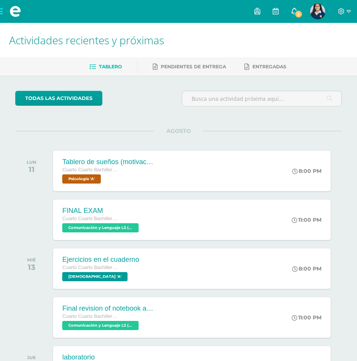
click at [296, 16] on span "2" at bounding box center [298, 14] width 8 height 8
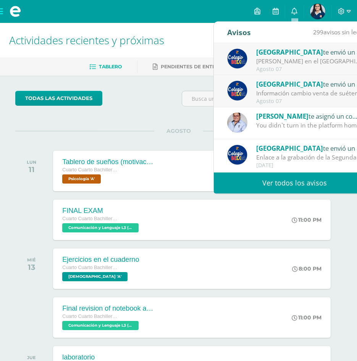
click at [281, 52] on span "[GEOGRAPHIC_DATA]" at bounding box center [289, 52] width 67 height 9
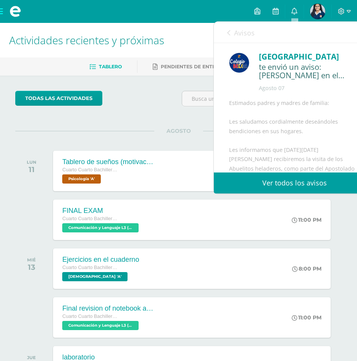
scroll to position [38, 0]
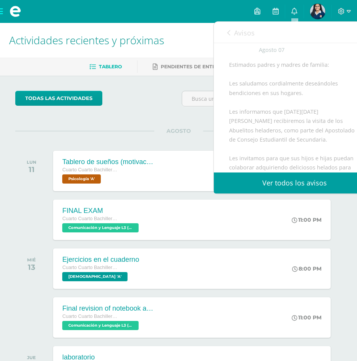
click at [228, 29] on link "Avisos" at bounding box center [240, 33] width 27 height 22
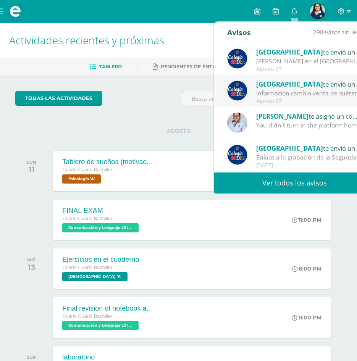
click at [279, 82] on span "[GEOGRAPHIC_DATA]" at bounding box center [289, 84] width 67 height 9
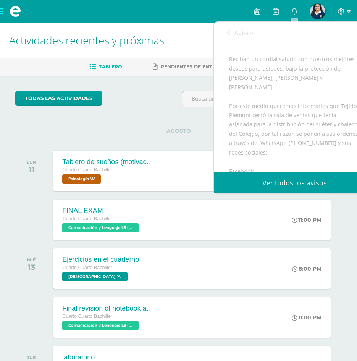
scroll to position [76, 0]
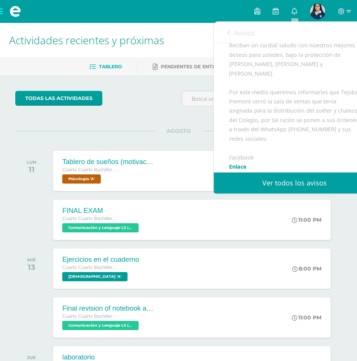
click at [229, 30] on icon at bounding box center [228, 33] width 3 height 6
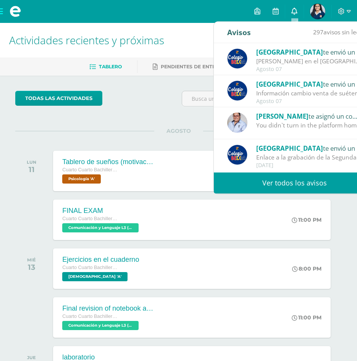
click at [294, 14] on icon at bounding box center [294, 11] width 6 height 7
click at [202, 61] on link "Pendientes de entrega" at bounding box center [189, 67] width 73 height 12
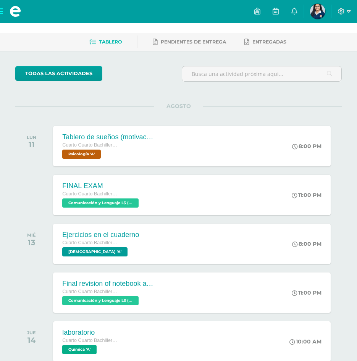
scroll to position [40, 0]
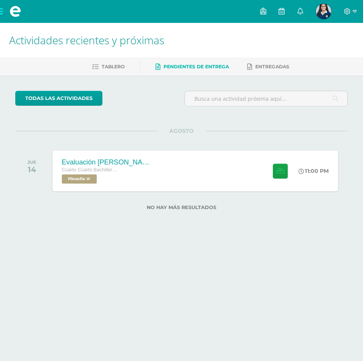
click at [142, 169] on div "Evaluación Karl Marx Cuarto Cuarto Bachillerato en Ciencias y Letras Filosofía …" at bounding box center [194, 170] width 285 height 41
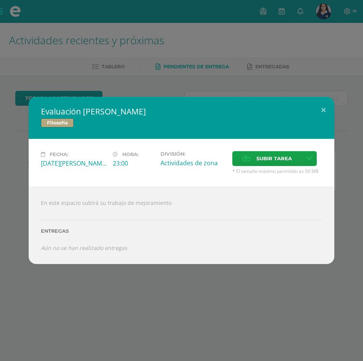
click at [144, 66] on div "Evaluación Karl Marx Filosofía Fecha: Jueves 14 de Agosto Hora: 23:00 División:…" at bounding box center [181, 180] width 363 height 361
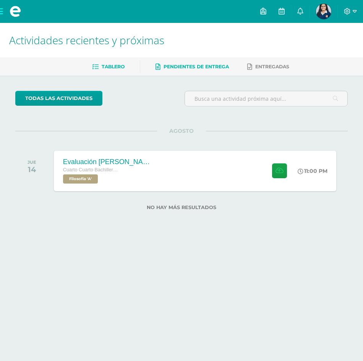
click at [121, 65] on span "Tablero" at bounding box center [113, 67] width 23 height 6
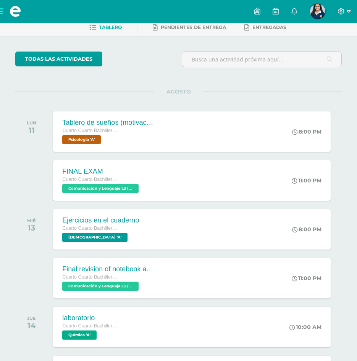
scroll to position [76, 0]
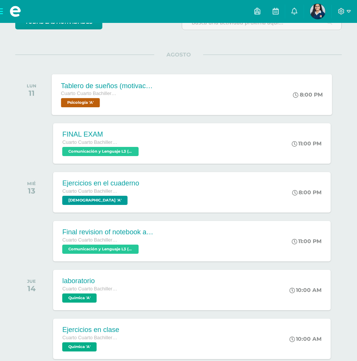
click at [186, 84] on div "Tablero de sueños (motivación) Cuarto Cuarto Bachillerato en Ciencias y Letras …" at bounding box center [192, 94] width 280 height 41
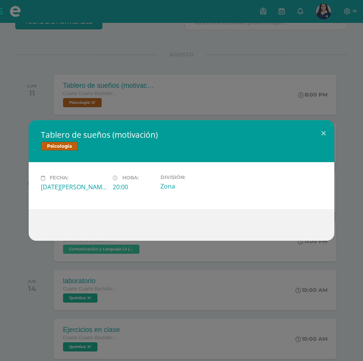
click at [187, 85] on div "Tablero de sueños (motivación) Psicología Fecha: Lunes 11 de Agosto Hora: 20:00…" at bounding box center [181, 180] width 363 height 361
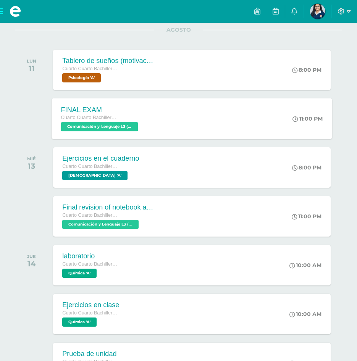
scroll to position [115, 0]
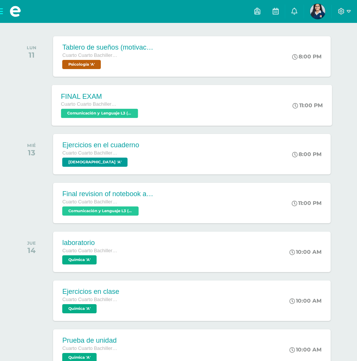
click at [187, 99] on div "FINAL EXAM Cuarto Cuarto Bachillerato en Ciencias y Letras Comunicación y Lengu…" at bounding box center [192, 105] width 280 height 41
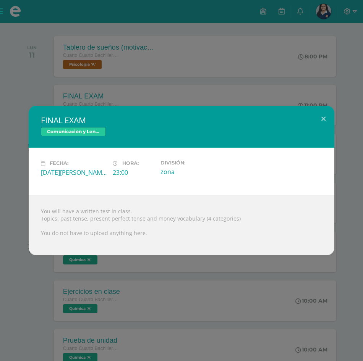
click at [200, 79] on div "FINAL EXAM Comunicación y Lenguaje L3 (Inglés) 4 Fecha: Lunes 11 de Agosto Hora…" at bounding box center [181, 180] width 363 height 361
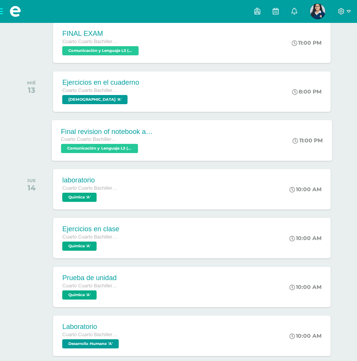
scroll to position [191, 0]
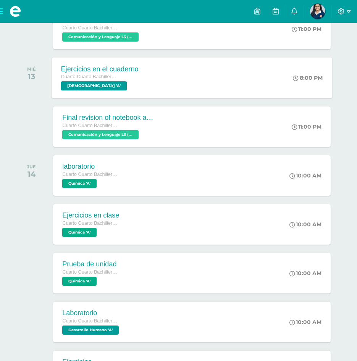
click at [203, 78] on div "Ejercicios en el cuaderno Cuarto Cuarto Bachillerato en Ciencias y Letras Evang…" at bounding box center [192, 77] width 280 height 41
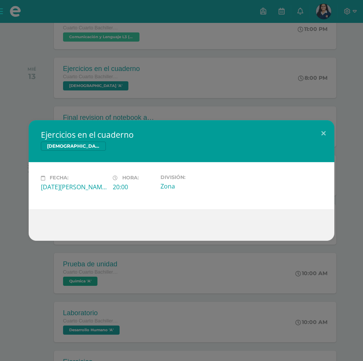
click at [208, 71] on div "Ejercicios en el cuaderno Evangelización Fecha: Miércoles 13 de Agosto Hora: 20…" at bounding box center [181, 180] width 363 height 361
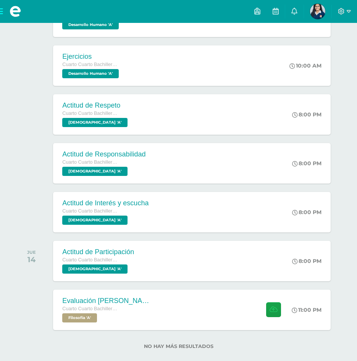
scroll to position [509, 0]
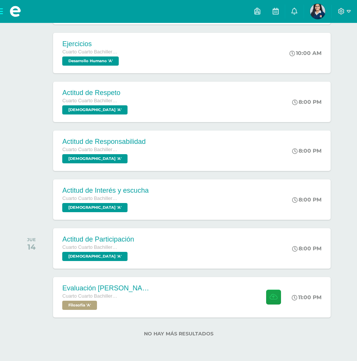
click at [316, 11] on img at bounding box center [317, 11] width 15 height 15
